Goal: Use online tool/utility: Utilize a website feature to perform a specific function

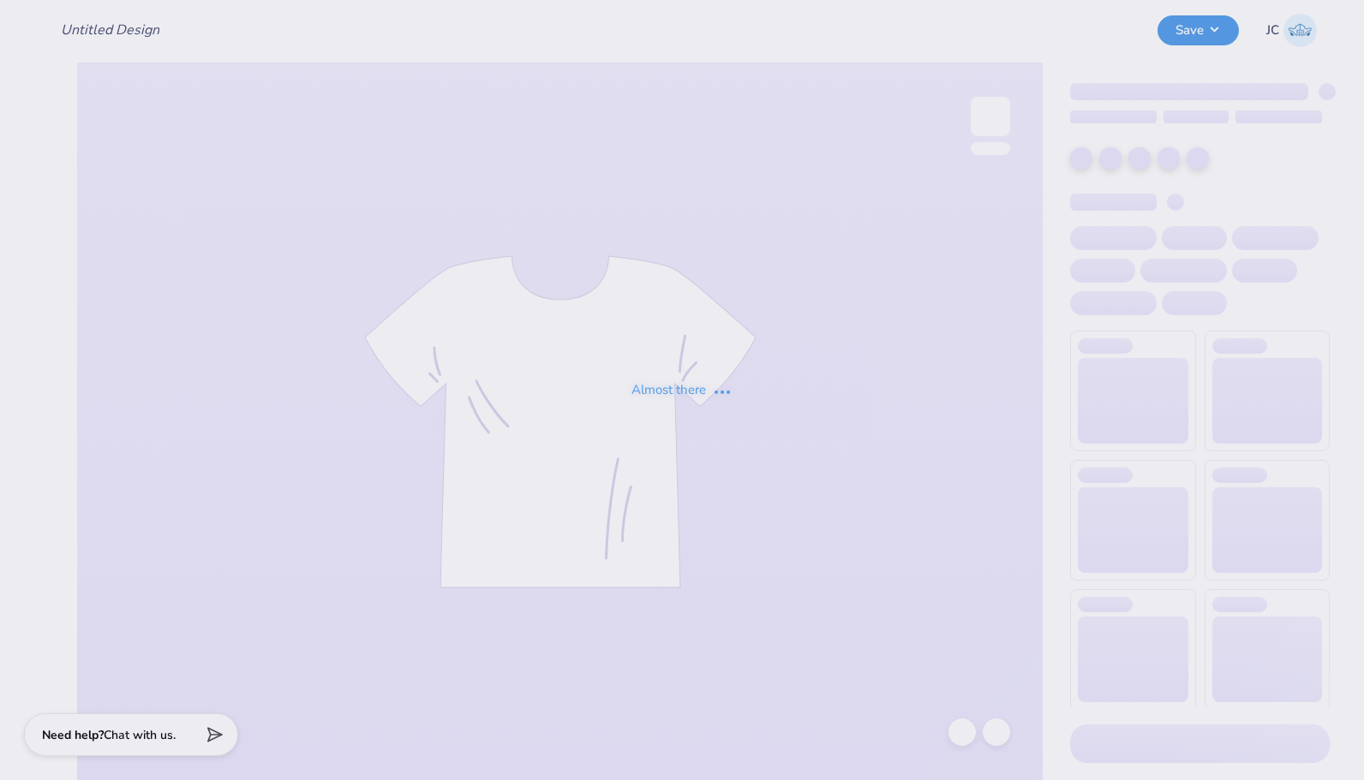
type input "AGD X ATO 3rd Mock Ups"
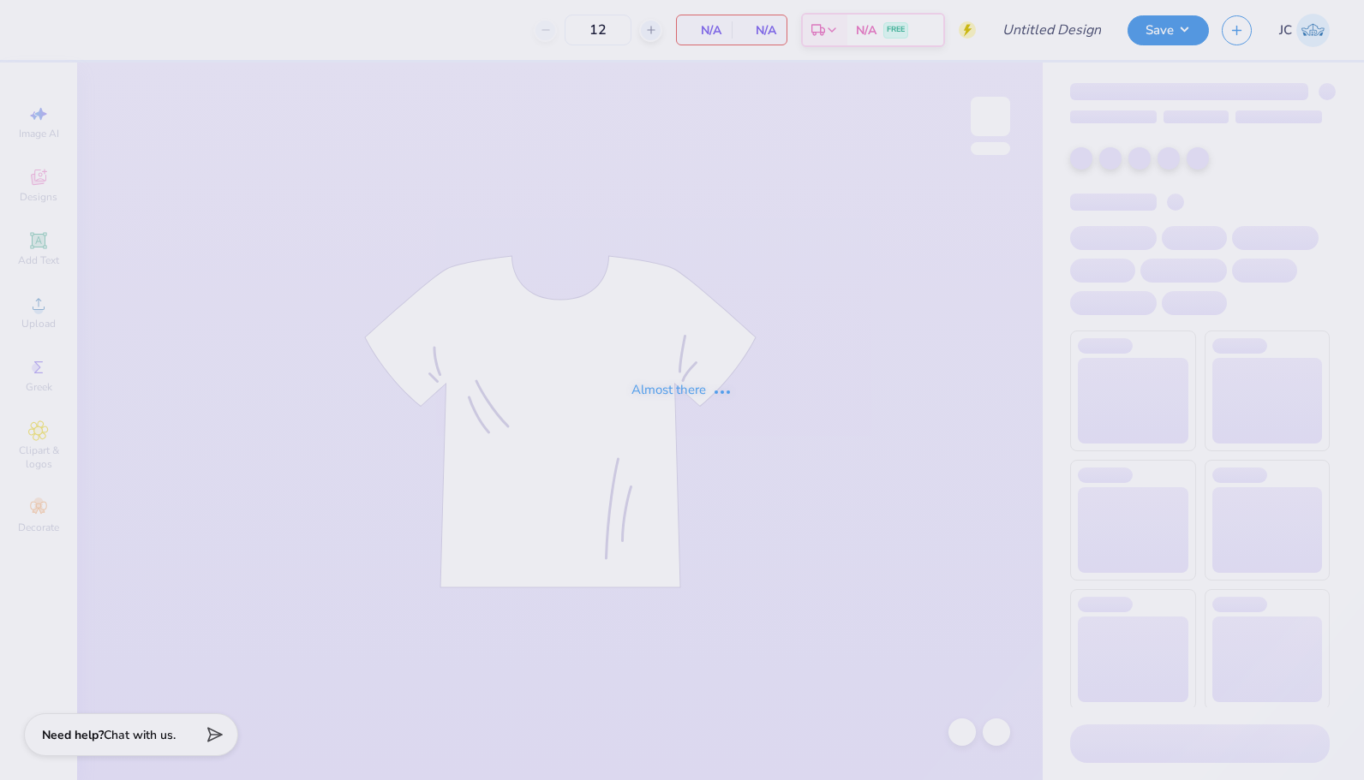
type input "AGD X ATO 3rd Mock Ups"
type input "150"
